Goal: Information Seeking & Learning: Learn about a topic

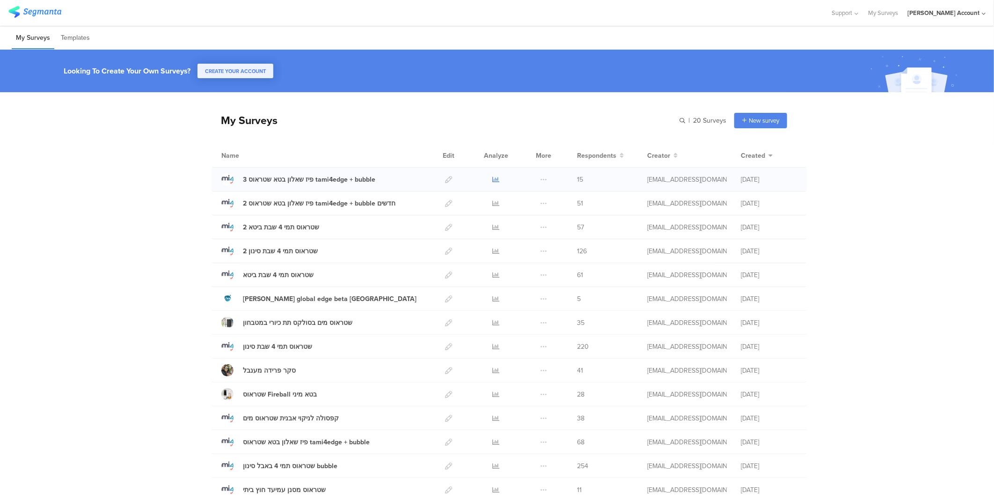
click at [493, 178] on icon at bounding box center [496, 179] width 7 height 7
click at [493, 206] on icon at bounding box center [496, 203] width 7 height 7
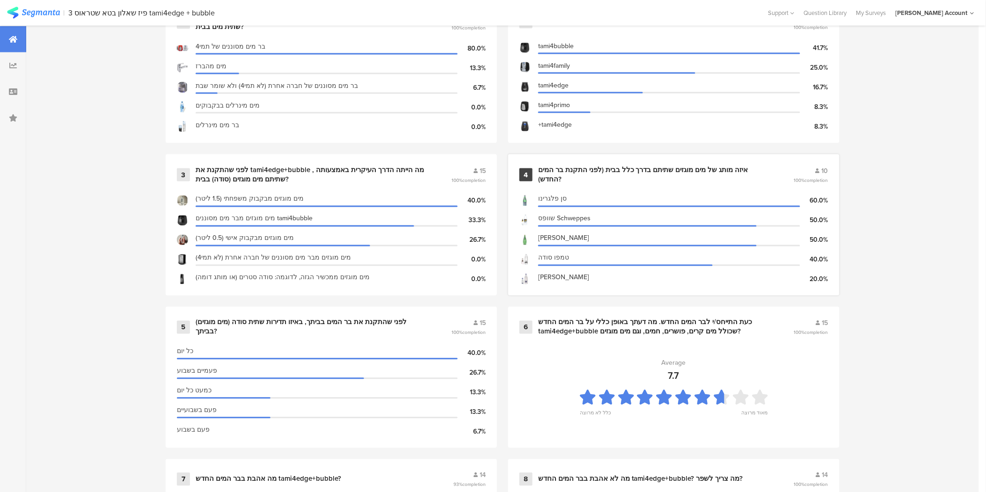
scroll to position [468, 0]
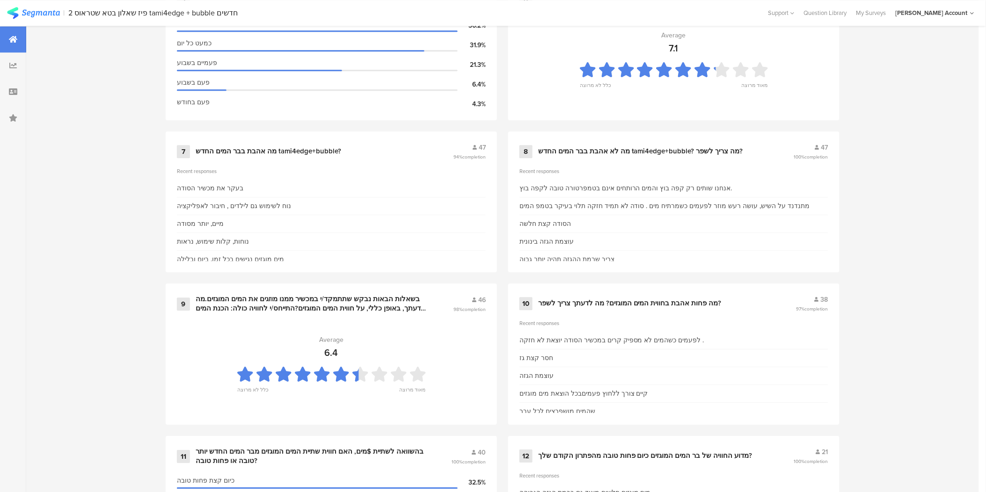
scroll to position [779, 0]
click at [675, 36] on section "Average 7.1 כלל לא מרוצה מאוד מרוצה" at bounding box center [673, 61] width 309 height 94
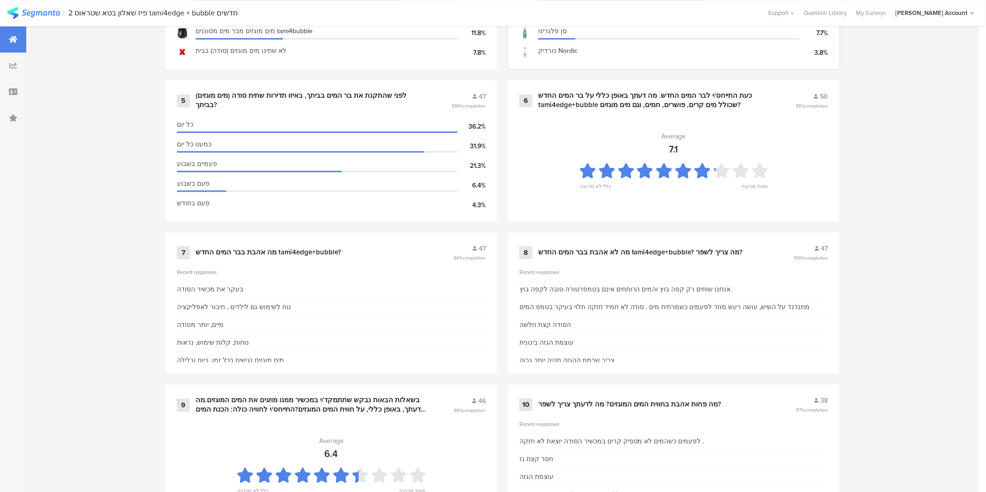
scroll to position [676, 0]
click at [673, 103] on div "כעת התייחס/י לבר המים החדש. מה דעתך באופן כללי על בר המים החדש tami4edge+bubble…" at bounding box center [655, 101] width 235 height 18
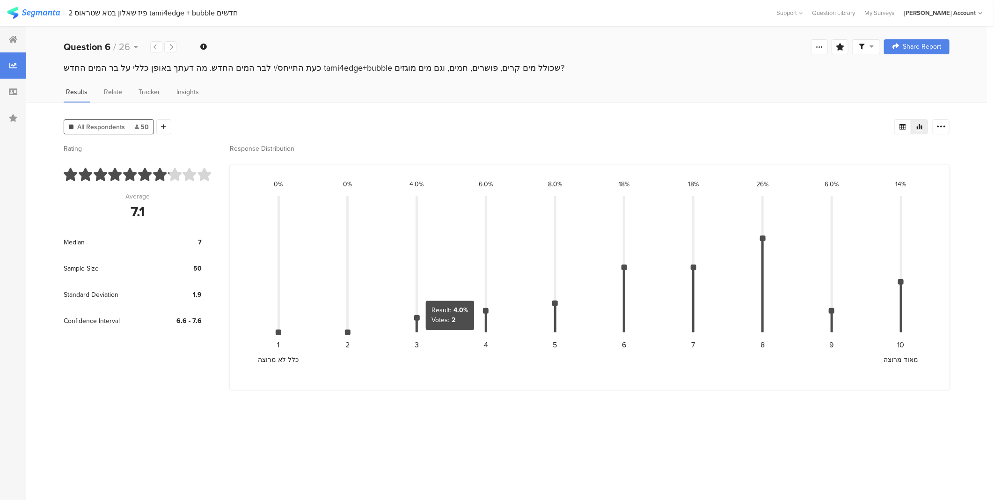
click at [415, 316] on div at bounding box center [417, 318] width 6 height 6
click at [87, 123] on span "All Respondents" at bounding box center [101, 127] width 48 height 10
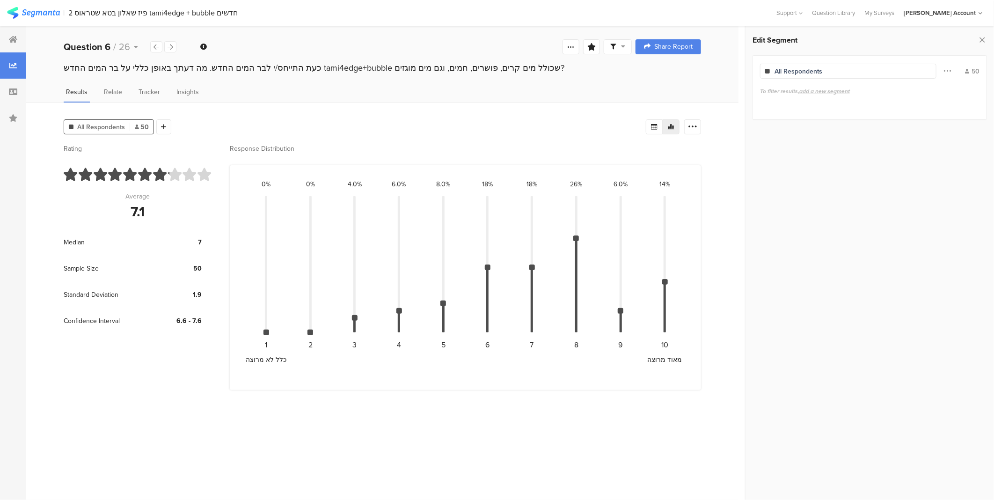
click at [87, 123] on span "All Respondents" at bounding box center [101, 127] width 48 height 10
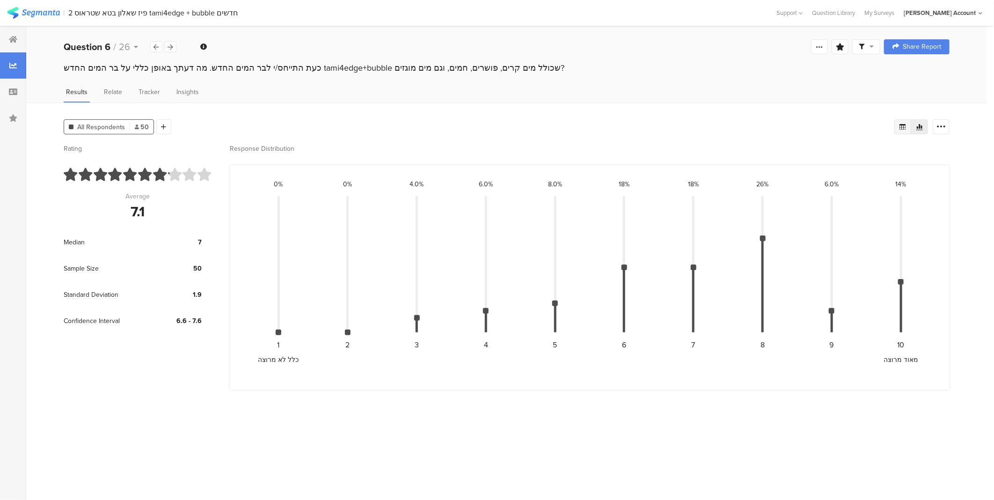
click at [900, 123] on icon at bounding box center [902, 126] width 7 height 7
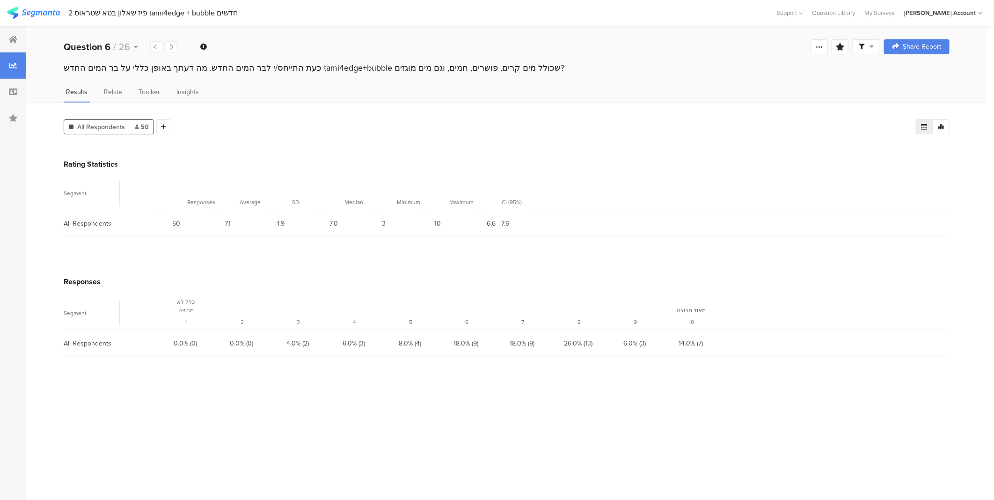
click at [921, 124] on icon at bounding box center [924, 127] width 7 height 6
click at [938, 124] on icon at bounding box center [940, 126] width 7 height 7
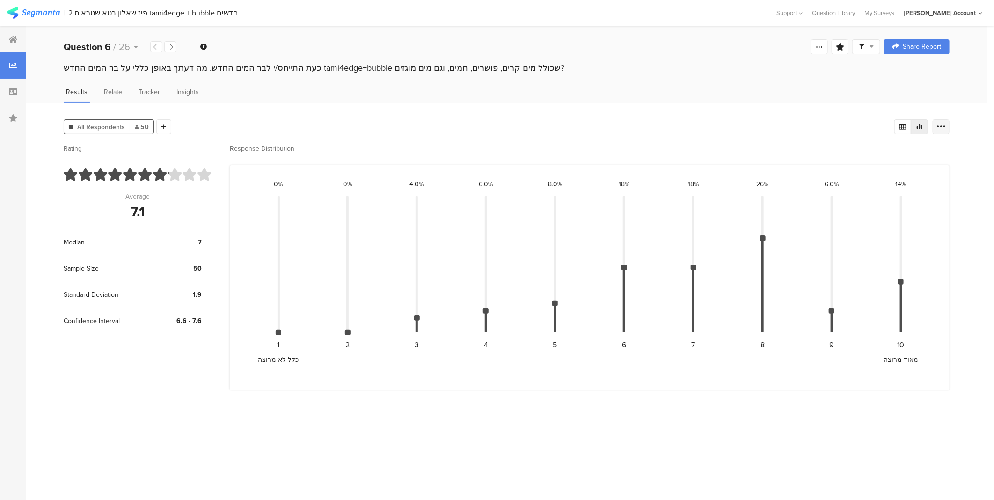
click at [946, 128] on div at bounding box center [940, 126] width 17 height 15
click at [806, 123] on div "All Respondents 50 Add Segment" at bounding box center [479, 125] width 830 height 19
click at [151, 85] on div "כעת התייחס/י לבר המים החדש. מה דעתך באופן כללי על בר המים החדש tami4edge+bubble…" at bounding box center [506, 77] width 960 height 30
click at [146, 89] on span "Tracker" at bounding box center [149, 92] width 22 height 10
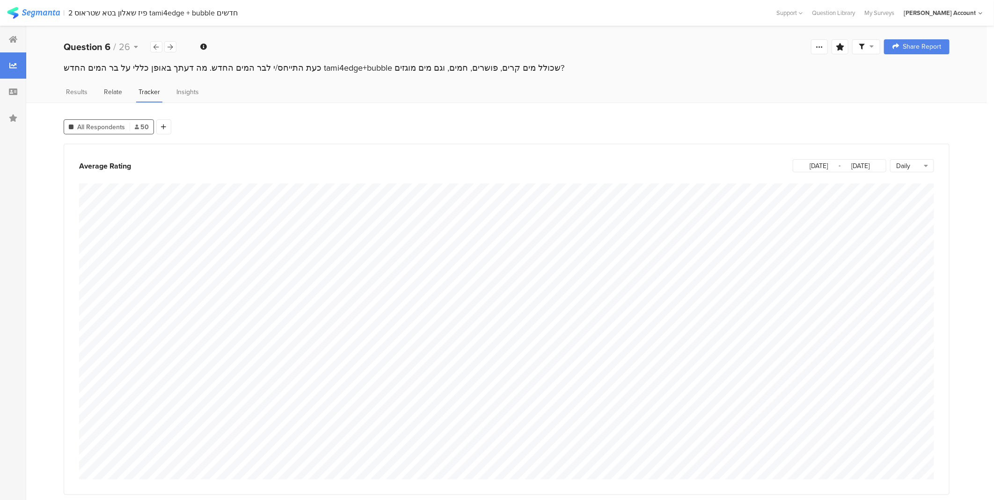
click at [112, 91] on span "Relate" at bounding box center [113, 92] width 18 height 10
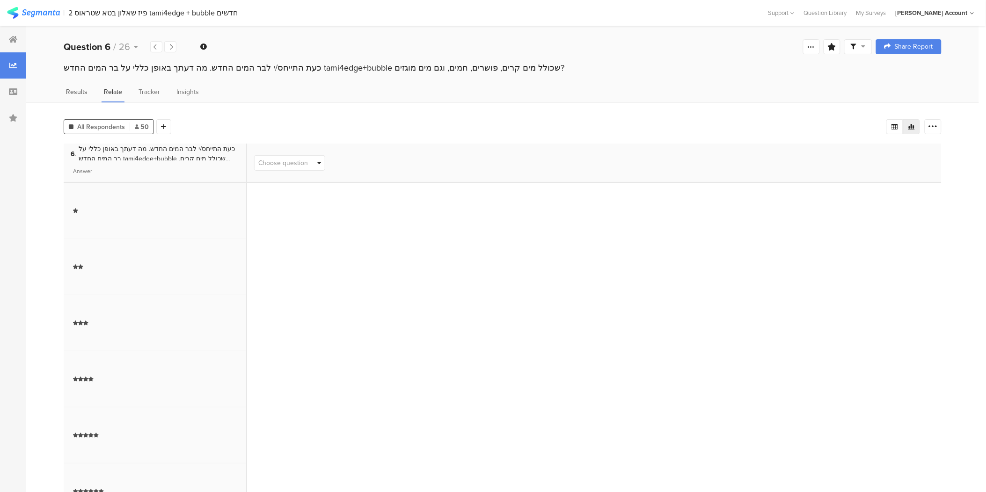
click at [73, 88] on span "Results" at bounding box center [77, 92] width 22 height 10
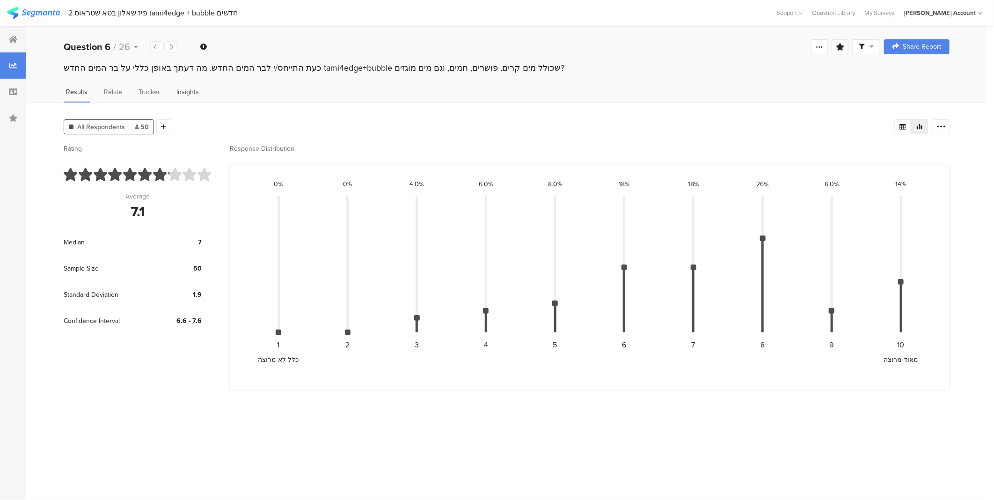
click at [189, 90] on span "Insights" at bounding box center [187, 92] width 22 height 10
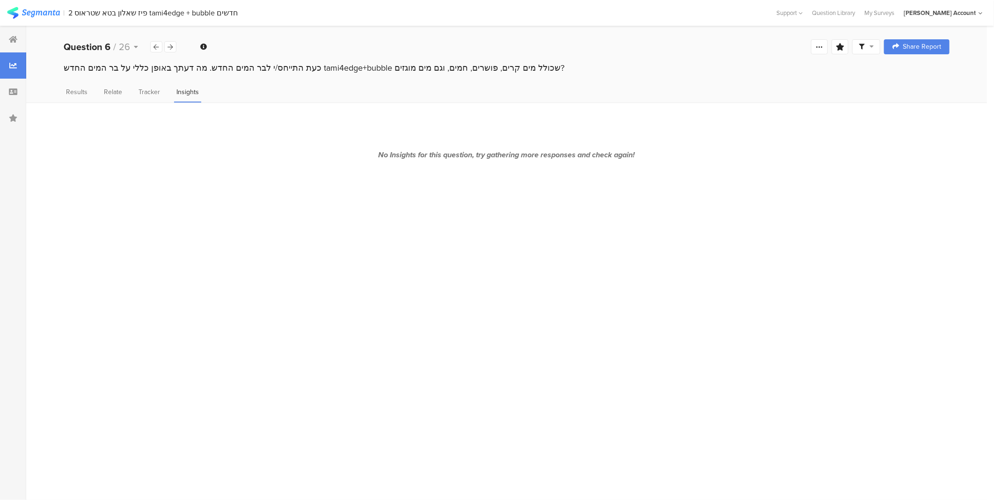
click at [71, 82] on div "כעת התייחס/י לבר המים החדש. מה דעתך באופן כללי על בר המים החדש tami4edge+bubble…" at bounding box center [506, 77] width 960 height 30
click at [73, 92] on span "Results" at bounding box center [77, 92] width 22 height 10
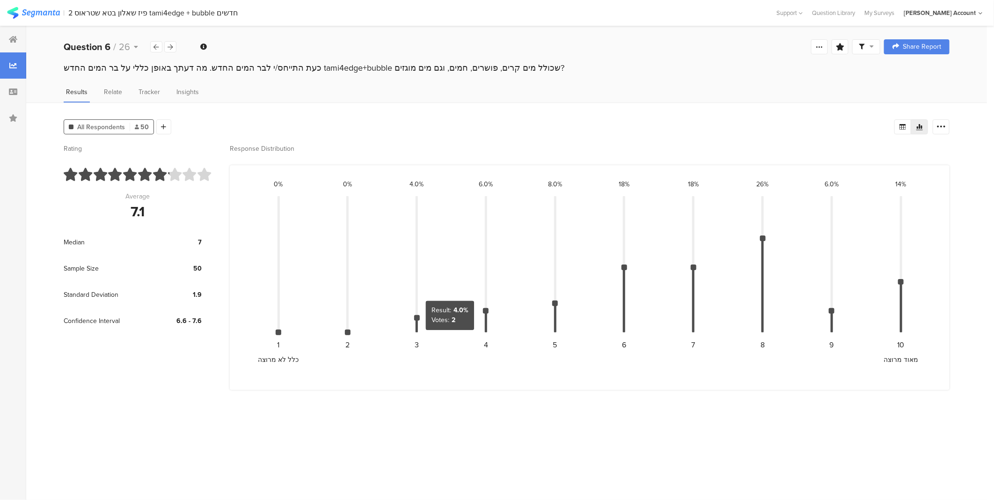
click at [415, 315] on div at bounding box center [417, 318] width 6 height 6
click at [155, 47] on icon at bounding box center [156, 47] width 5 height 6
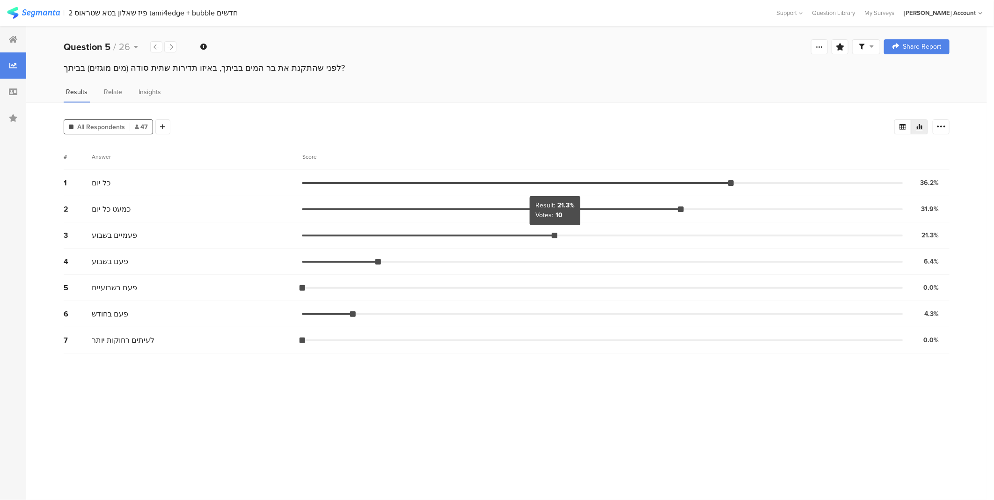
click at [554, 233] on div at bounding box center [555, 236] width 6 height 6
click at [140, 125] on span "47" at bounding box center [141, 127] width 13 height 10
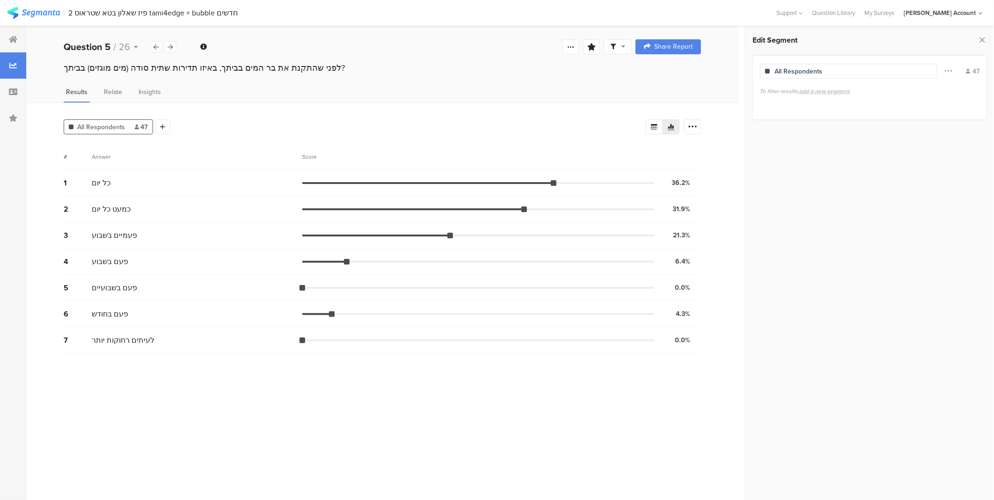
click at [140, 125] on span "47" at bounding box center [141, 127] width 13 height 10
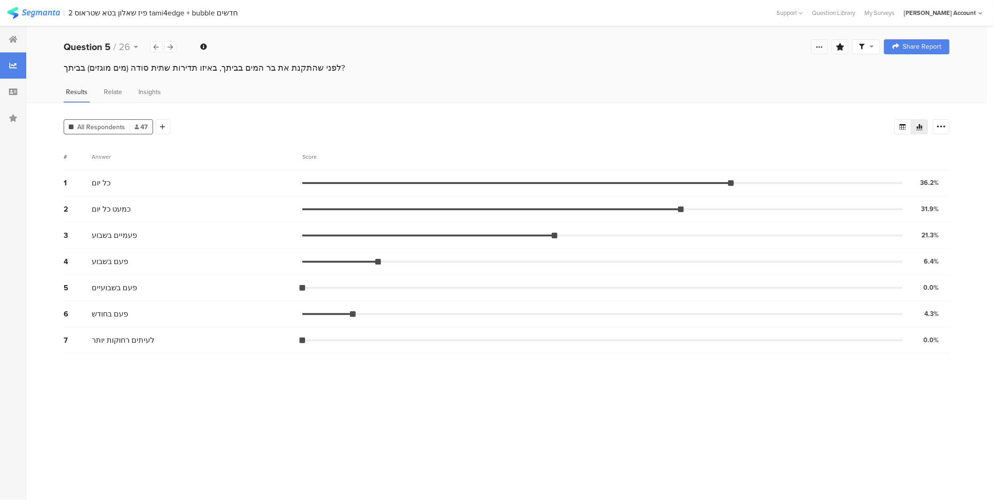
click at [818, 49] on icon at bounding box center [818, 46] width 7 height 7
click at [894, 103] on div "All Respondents 47 Add Segment Segment markers Vote count # Answer Score 1 כל י…" at bounding box center [506, 300] width 960 height 397
